Goal: Find specific page/section: Find specific page/section

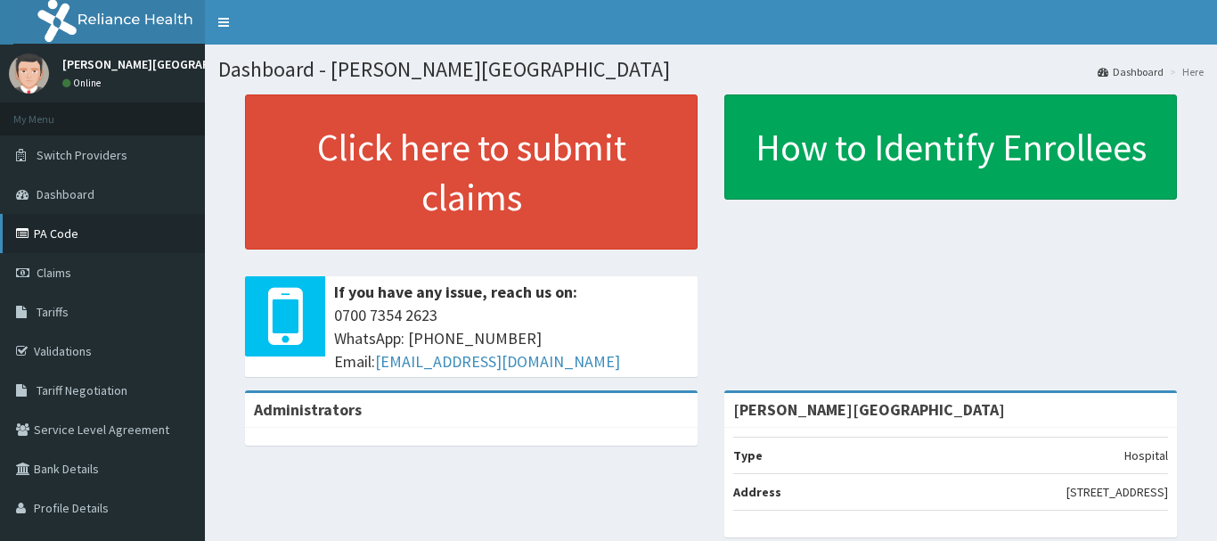
click at [99, 234] on link "PA Code" at bounding box center [102, 233] width 205 height 39
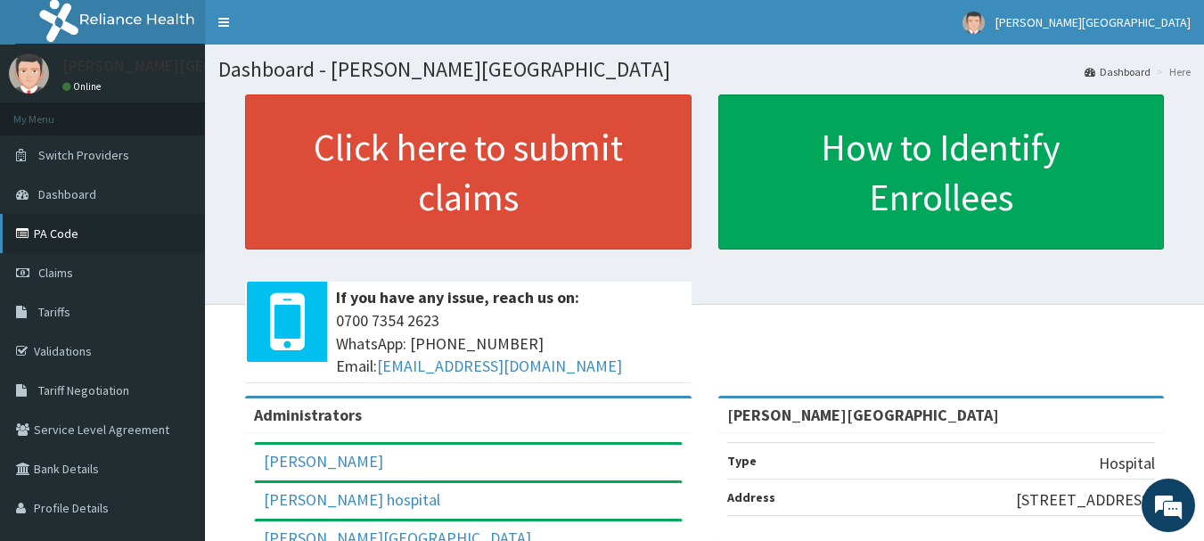
click at [50, 225] on link "PA Code" at bounding box center [102, 233] width 205 height 39
